Goal: Task Accomplishment & Management: Use online tool/utility

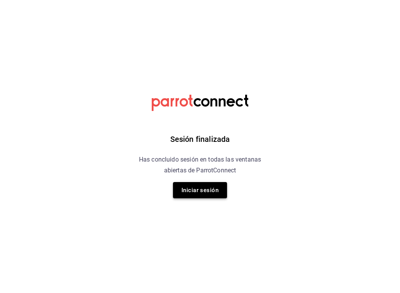
click at [211, 189] on button "Iniciar sesión" at bounding box center [200, 190] width 54 height 16
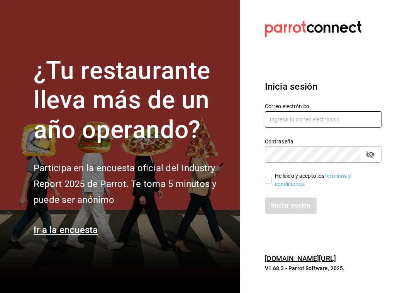
type input "yazaki@parrot.com"
click at [270, 170] on div "He leído y acepto los Términos y condiciones." at bounding box center [319, 175] width 126 height 25
click at [270, 180] on input "He leído y acepto los Términos y condiciones." at bounding box center [268, 180] width 7 height 7
checkbox input "true"
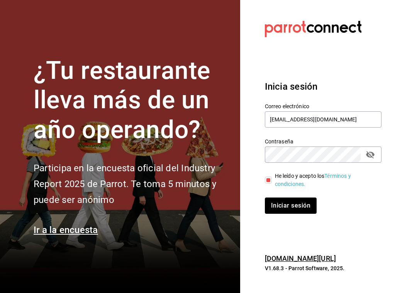
click at [368, 153] on icon "passwordField" at bounding box center [370, 154] width 8 height 7
click at [368, 156] on icon "passwordField" at bounding box center [370, 154] width 8 height 6
click at [367, 153] on icon "passwordField" at bounding box center [370, 154] width 8 height 7
click at [281, 204] on button "Iniciar sesión" at bounding box center [291, 205] width 53 height 16
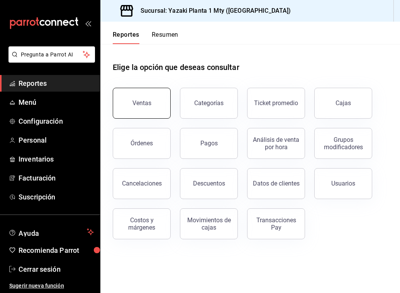
click at [138, 114] on button "Ventas" at bounding box center [142, 103] width 58 height 31
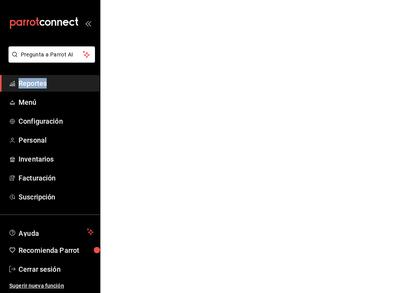
click at [138, 0] on html "Pregunta a Parrot AI Reportes Menú Configuración Personal Inventarios Facturaci…" at bounding box center [200, 0] width 400 height 0
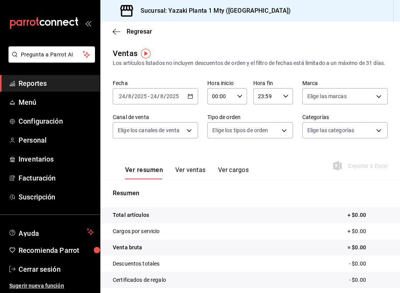
click at [185, 104] on div "2025-08-24 24 / 8 / 2025 - 2025-08-24 24 / 8 / 2025" at bounding box center [155, 96] width 85 height 16
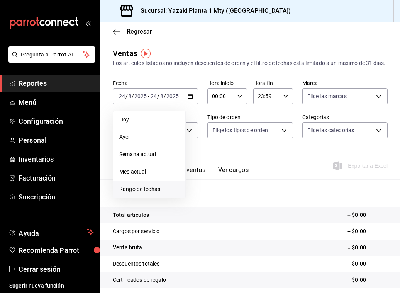
click at [139, 193] on span "Rango de fechas" at bounding box center [149, 189] width 60 height 8
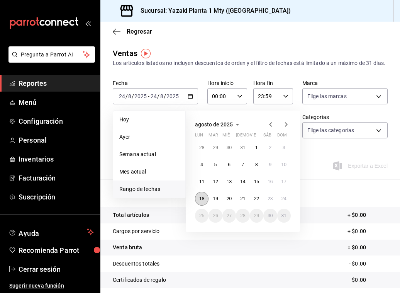
click at [203, 201] on abbr "18" at bounding box center [201, 198] width 5 height 5
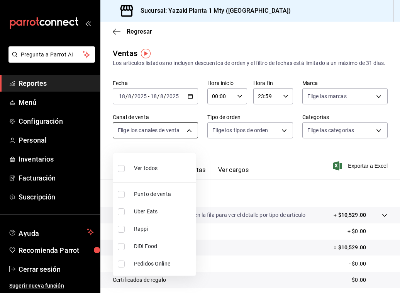
click at [188, 143] on body "Pregunta a Parrot AI Reportes Menú Configuración Personal Inventarios Facturaci…" at bounding box center [200, 146] width 400 height 293
click at [144, 193] on span "Punto de venta" at bounding box center [163, 194] width 59 height 8
type input "PARROT"
checkbox input "true"
click at [146, 190] on span "Punto de venta" at bounding box center [163, 194] width 59 height 8
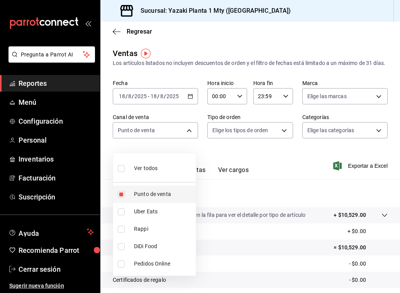
checkbox input "false"
click at [249, 154] on div at bounding box center [200, 146] width 400 height 293
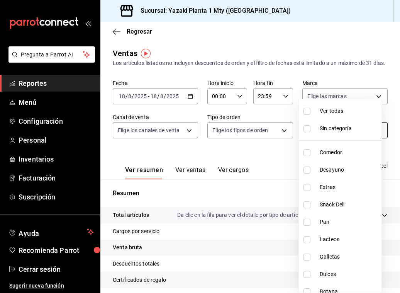
click at [331, 138] on body "Pregunta a Parrot AI Reportes Menú Configuración Personal Inventarios Facturaci…" at bounding box center [200, 146] width 400 height 293
click at [315, 155] on li "Comedor." at bounding box center [340, 152] width 83 height 17
type input "b2406fd6-3cc7-4249-91f5-76f69ebed61f"
checkbox input "true"
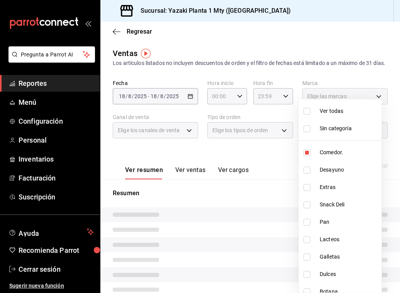
click at [307, 178] on li "Extras" at bounding box center [340, 186] width 83 height 17
type input "b2406fd6-3cc7-4249-91f5-76f69ebed61f,78913509-6f01-489d-aa6f-36c36dbf1dc2"
checkbox input "true"
click at [304, 167] on input "checkbox" at bounding box center [307, 170] width 7 height 7
checkbox input "true"
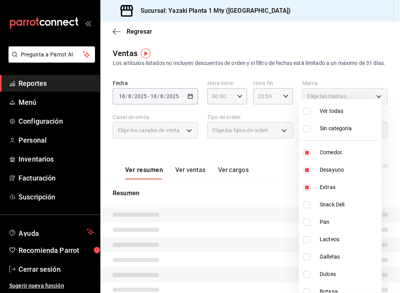
click at [308, 199] on li "Snack Deli" at bounding box center [340, 204] width 83 height 17
type input "b2406fd6-3cc7-4249-91f5-76f69ebed61f,78913509-6f01-489d-aa6f-36c36dbf1dc2,9435b…"
checkbox input "true"
click at [306, 226] on li "Pan" at bounding box center [340, 221] width 83 height 17
type input "b2406fd6-3cc7-4249-91f5-76f69ebed61f,78913509-6f01-489d-aa6f-36c36dbf1dc2,9435b…"
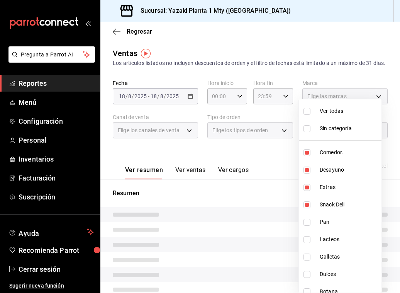
checkbox input "true"
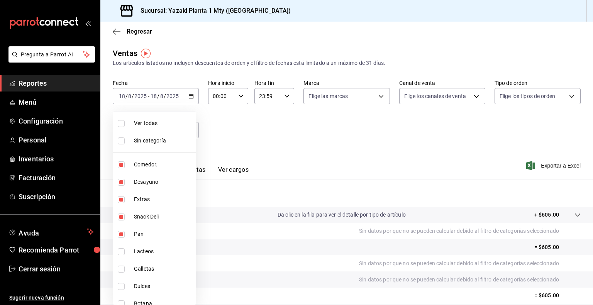
click at [325, 162] on div at bounding box center [296, 152] width 593 height 305
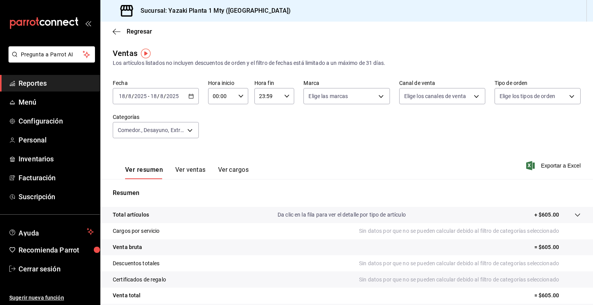
click at [192, 176] on button "Ver ventas" at bounding box center [190, 172] width 31 height 13
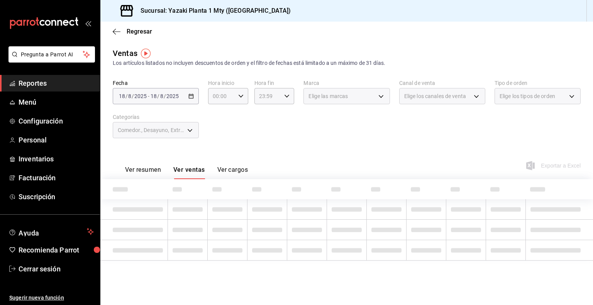
click at [187, 172] on button "Ver ventas" at bounding box center [189, 172] width 32 height 13
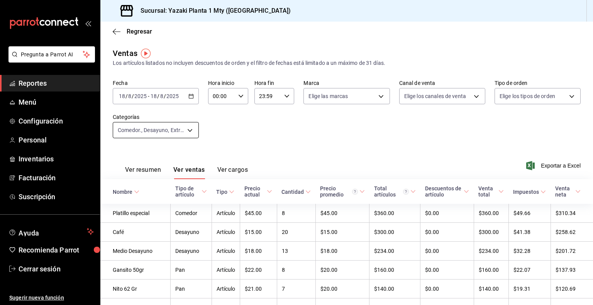
click at [183, 128] on body "Pregunta a Parrot AI Reportes Menú Configuración Personal Inventarios Facturaci…" at bounding box center [296, 152] width 593 height 305
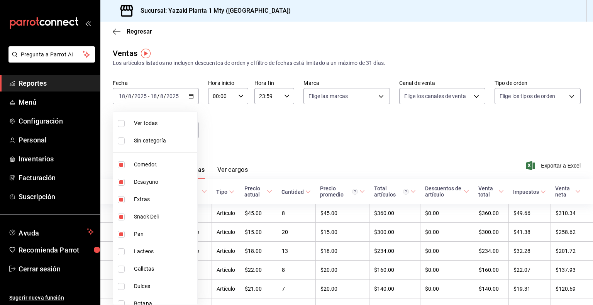
click at [354, 123] on div at bounding box center [296, 152] width 593 height 305
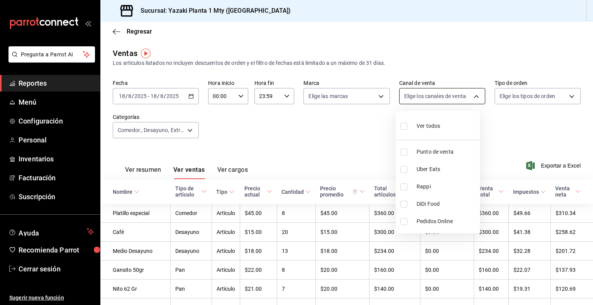
click at [400, 99] on body "Pregunta a Parrot AI Reportes Menú Configuración Personal Inventarios Facturaci…" at bounding box center [296, 152] width 593 height 305
click at [400, 90] on div at bounding box center [296, 152] width 593 height 305
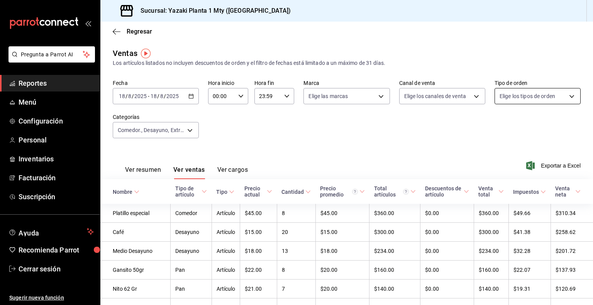
click at [400, 98] on body "Pregunta a Parrot AI Reportes Menú Configuración Personal Inventarios Facturaci…" at bounding box center [296, 152] width 593 height 305
click at [400, 99] on div at bounding box center [296, 152] width 593 height 305
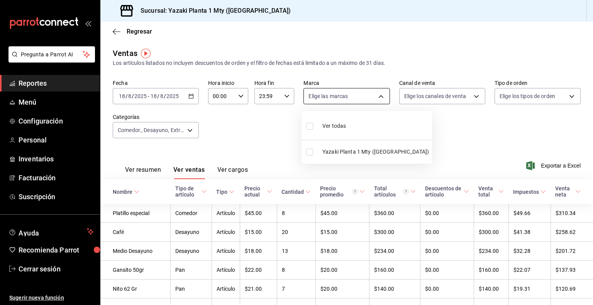
click at [381, 103] on body "Pregunta a Parrot AI Reportes Menú Configuración Personal Inventarios Facturaci…" at bounding box center [296, 152] width 593 height 305
click at [381, 103] on div at bounding box center [296, 152] width 593 height 305
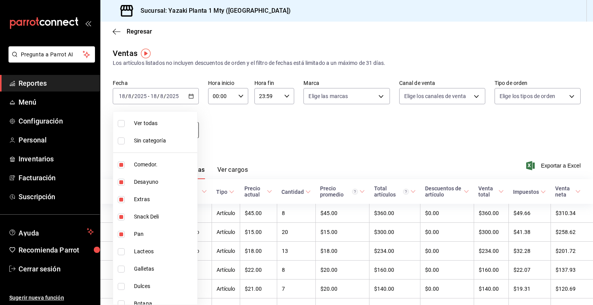
click at [187, 127] on body "Pregunta a Parrot AI Reportes Menú Configuración Personal Inventarios Facturaci…" at bounding box center [296, 152] width 593 height 305
click at [120, 166] on input "checkbox" at bounding box center [121, 164] width 7 height 7
checkbox input "false"
click at [313, 131] on div at bounding box center [296, 152] width 593 height 305
click at [187, 128] on body "Pregunta a Parrot AI Reportes Menú Configuración Personal Inventarios Facturaci…" at bounding box center [296, 152] width 593 height 305
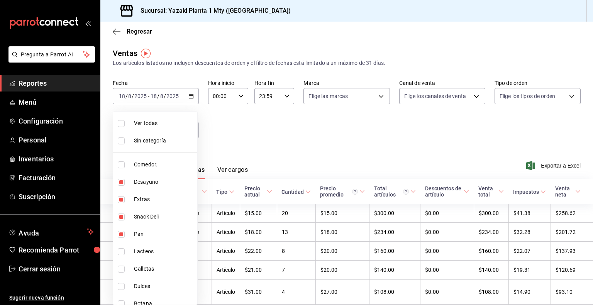
click at [117, 230] on li "Pan" at bounding box center [155, 234] width 84 height 17
type input "78913509-6f01-489d-aa6f-36c36dbf1dc2,9435b595-cd81-41f8-af61-7164d5a42b13,b58dc…"
checkbox input "false"
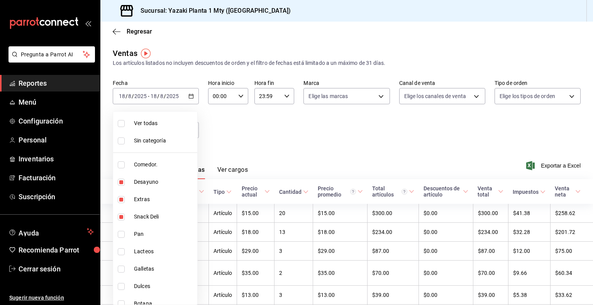
click at [128, 162] on li "Comedor." at bounding box center [155, 164] width 84 height 17
type input "78913509-6f01-489d-aa6f-36c36dbf1dc2,9435b595-cd81-41f8-af61-7164d5a42b13,b58dc…"
checkbox input "true"
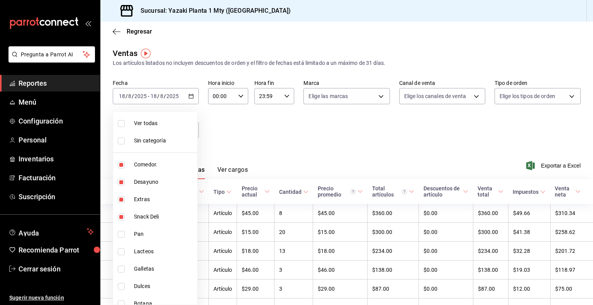
click at [330, 143] on div at bounding box center [296, 152] width 593 height 305
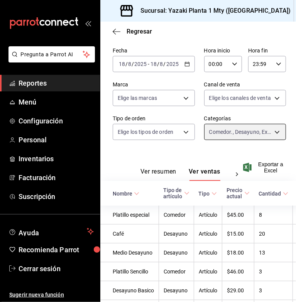
scroll to position [39, 0]
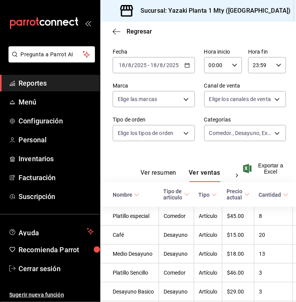
click at [187, 66] on div "2025-08-18 18 / 8 / 2025 - 2025-08-18 18 / 8 / 2025" at bounding box center [154, 65] width 82 height 16
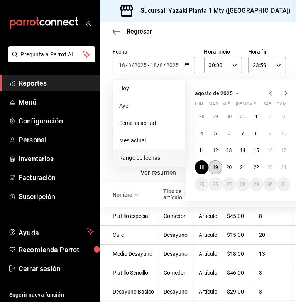
click at [216, 171] on button "19" at bounding box center [216, 168] width 14 height 14
click at [217, 171] on button "19" at bounding box center [216, 168] width 14 height 14
click at [217, 171] on button "Ver ventas" at bounding box center [205, 175] width 32 height 13
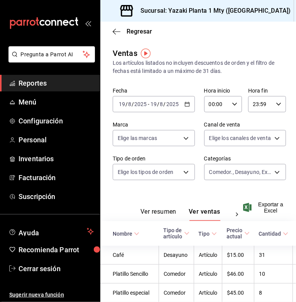
click at [185, 106] on icon "button" at bounding box center [187, 104] width 5 height 5
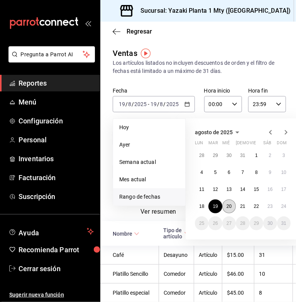
click at [232, 202] on button "20" at bounding box center [230, 207] width 14 height 14
click at [229, 205] on abbr "20" at bounding box center [229, 206] width 5 height 5
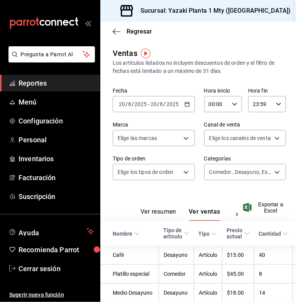
click at [185, 103] on icon "button" at bounding box center [187, 104] width 5 height 5
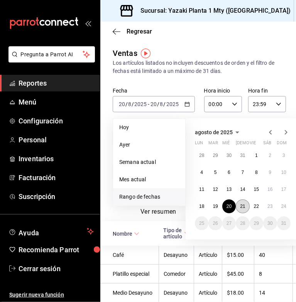
click at [241, 209] on button "21" at bounding box center [243, 207] width 14 height 14
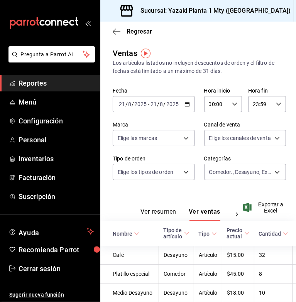
click at [186, 103] on \(Stroke\) "button" at bounding box center [187, 104] width 5 height 4
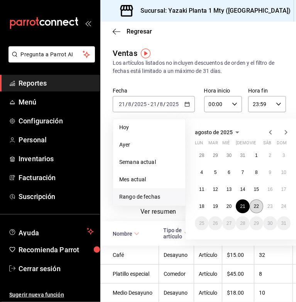
click at [258, 208] on abbr "22" at bounding box center [256, 206] width 5 height 5
click at [257, 204] on abbr "22" at bounding box center [256, 206] width 5 height 5
click at [257, 204] on span "Exportar a Excel" at bounding box center [264, 208] width 39 height 12
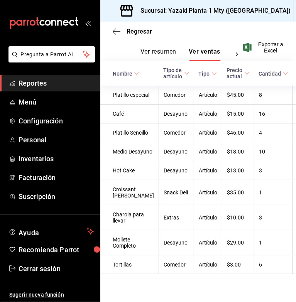
scroll to position [196, 0]
